Goal: Communication & Community: Share content

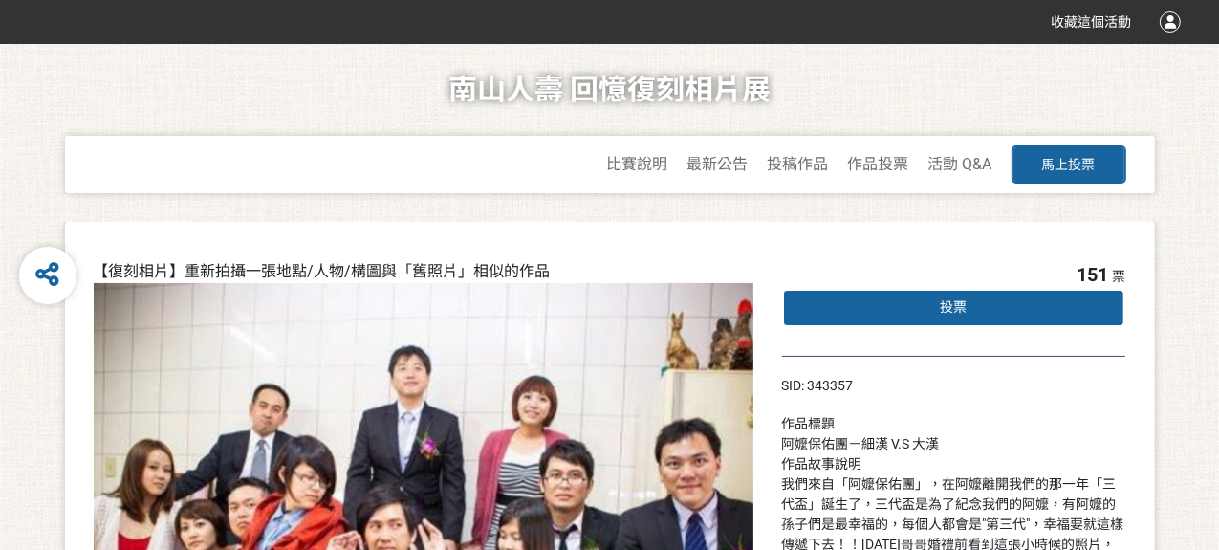
click at [940, 310] on span "投票" at bounding box center [953, 306] width 27 height 15
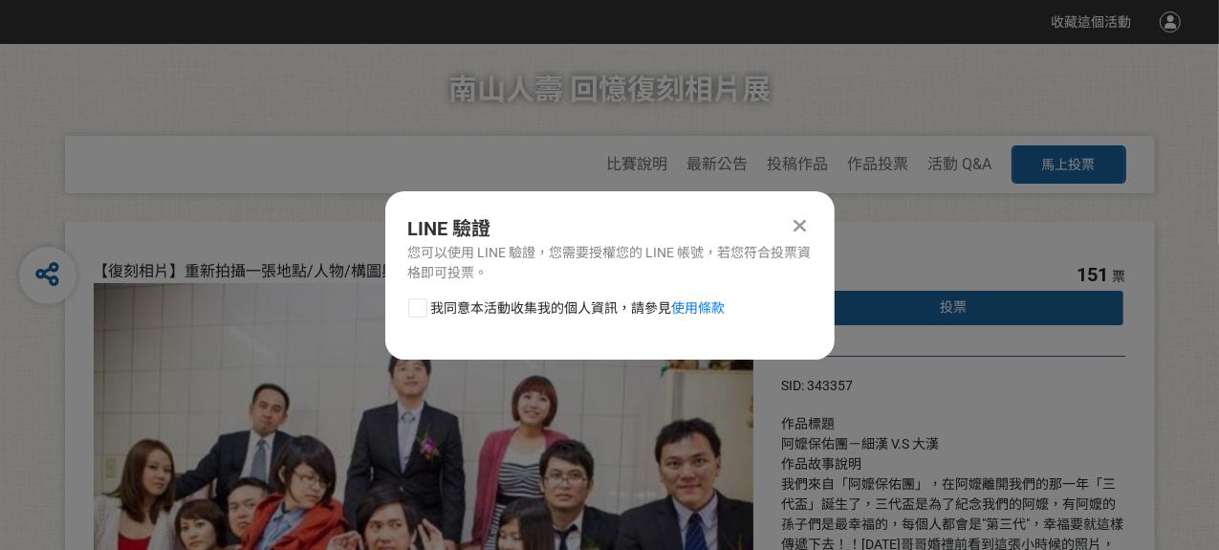
click at [422, 304] on div at bounding box center [417, 307] width 19 height 19
checkbox input "true"
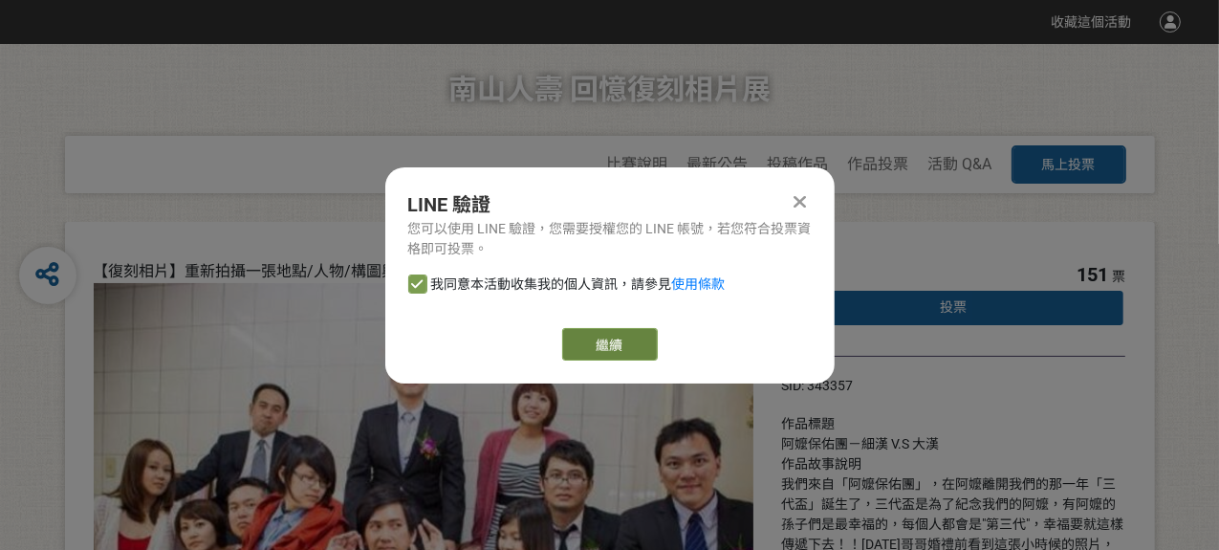
click at [594, 342] on link "繼續" at bounding box center [610, 344] width 96 height 33
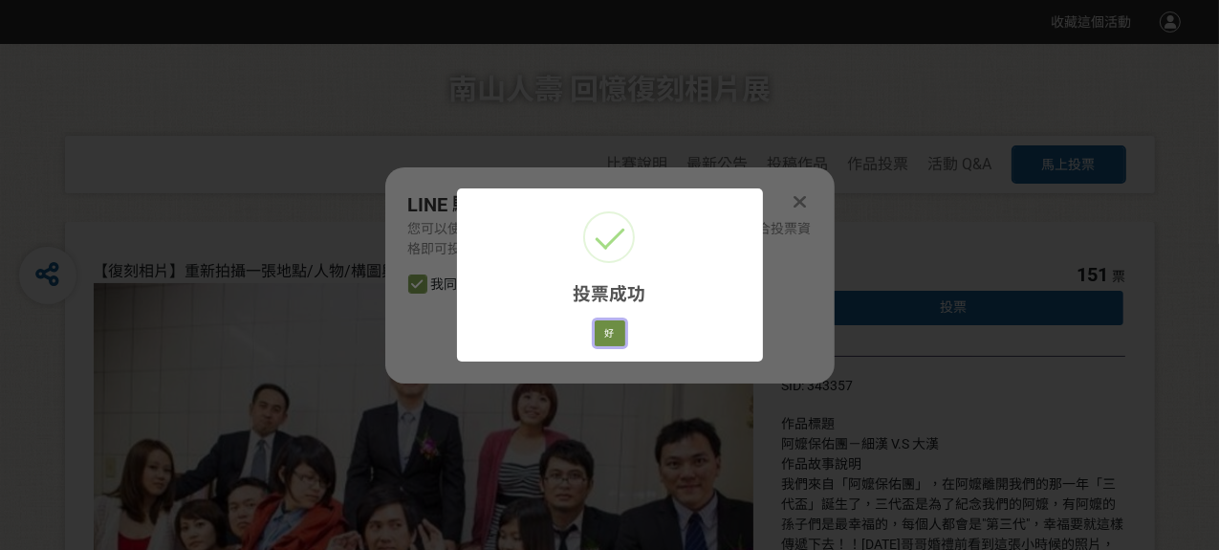
click at [604, 330] on button "好" at bounding box center [610, 333] width 31 height 27
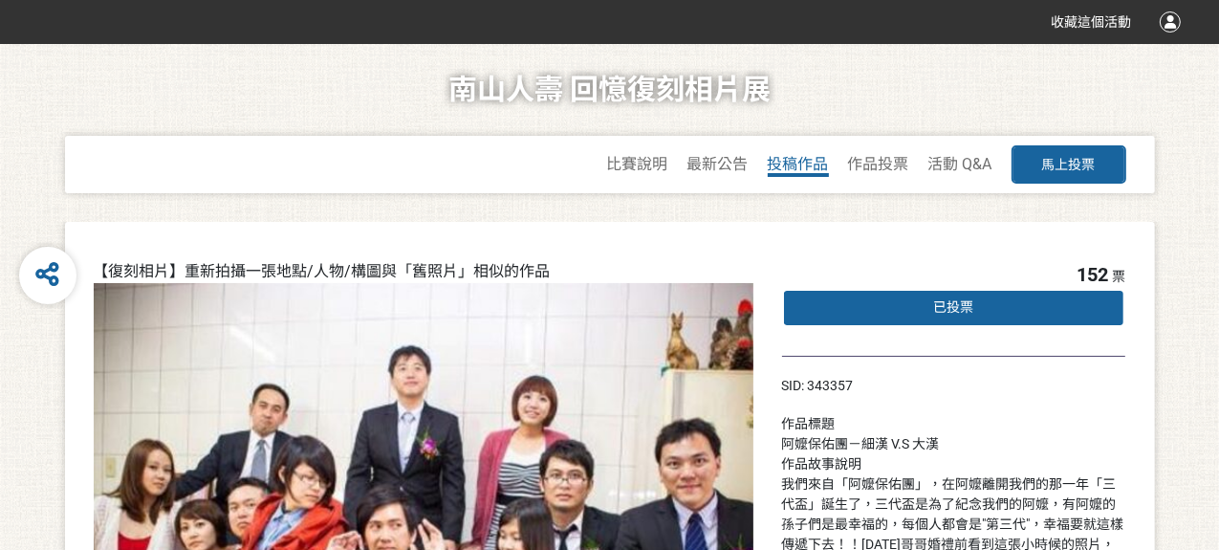
click at [810, 156] on span "投稿作品" at bounding box center [798, 164] width 61 height 18
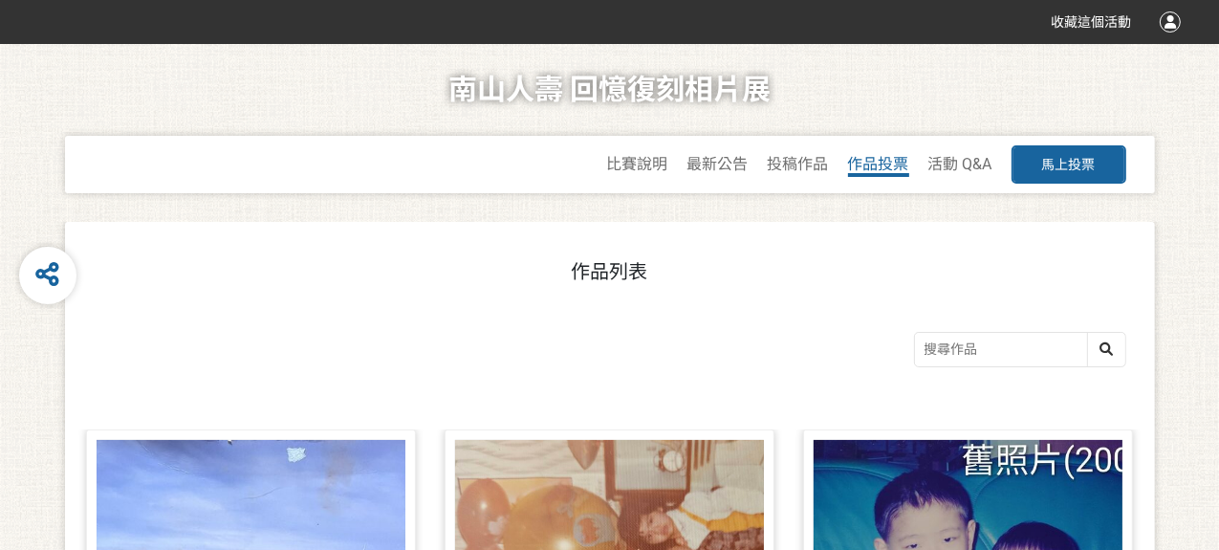
click at [868, 164] on span "作品投票" at bounding box center [878, 164] width 61 height 18
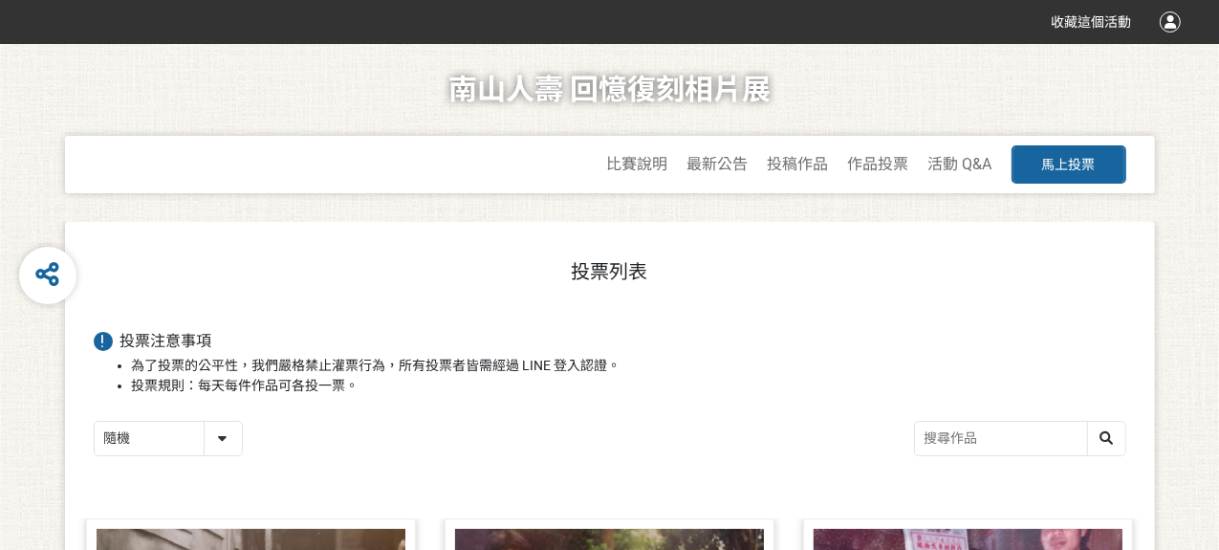
click at [156, 443] on select "隨機 作品 - 由新到舊 作品 - 由舊到新 票數 - 由多到少 票數 - 由少到多" at bounding box center [168, 438] width 147 height 33
select select "vote"
click at [95, 422] on select "隨機 作品 - 由新到舊 作品 - 由舊到新 票數 - 由多到少 票數 - 由少到多" at bounding box center [168, 438] width 147 height 33
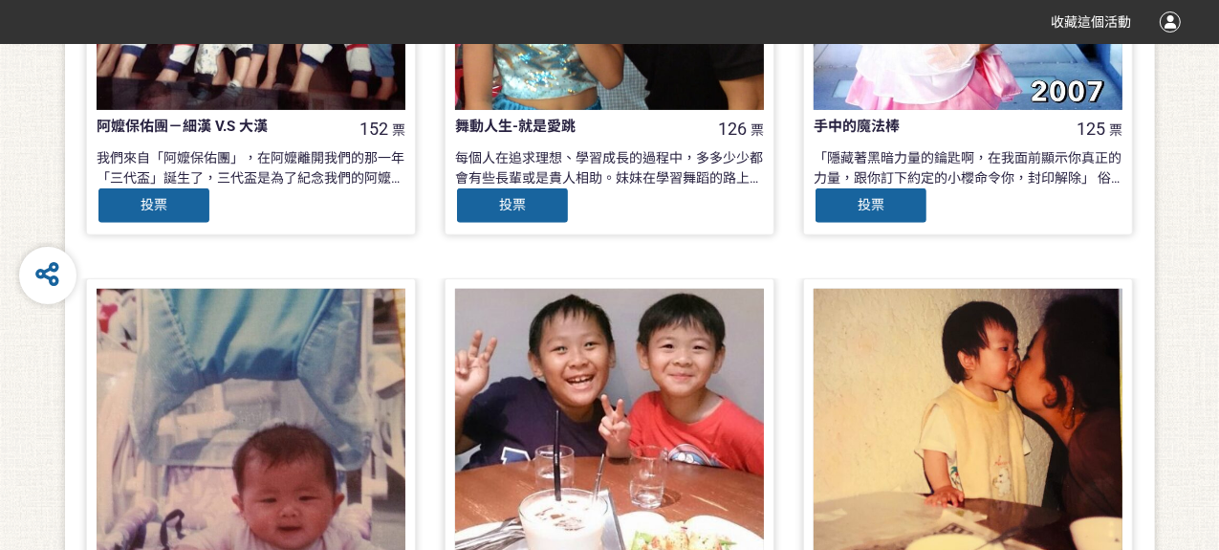
scroll to position [765, 0]
